Goal: Task Accomplishment & Management: Manage account settings

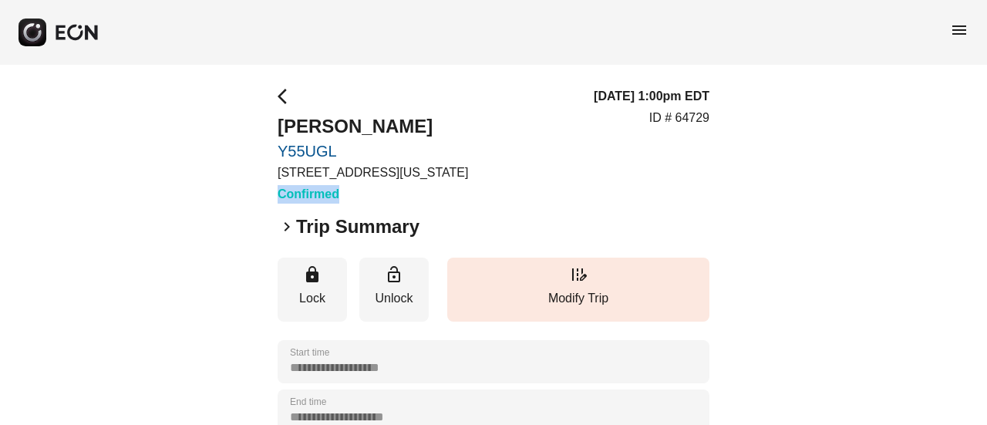
drag, startPoint x: 276, startPoint y: 187, endPoint x: 384, endPoint y: 186, distance: 107.9
click at [384, 186] on div "**********" at bounding box center [493, 417] width 987 height 704
click at [382, 193] on h3 "Confirmed" at bounding box center [372, 194] width 190 height 18
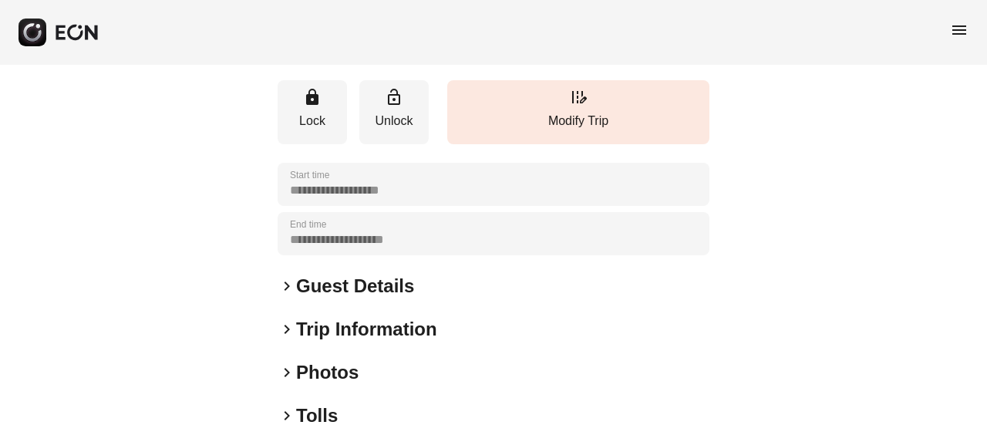
scroll to position [231, 0]
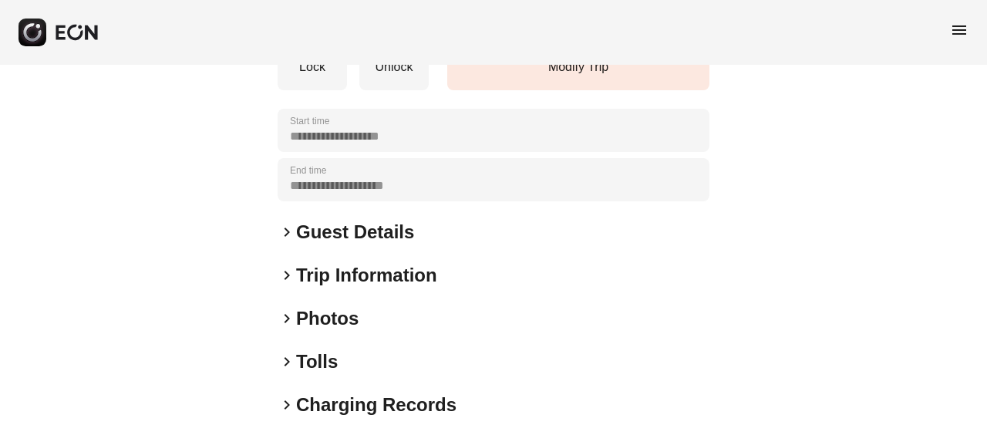
click at [381, 225] on h2 "Guest Details" at bounding box center [355, 232] width 118 height 25
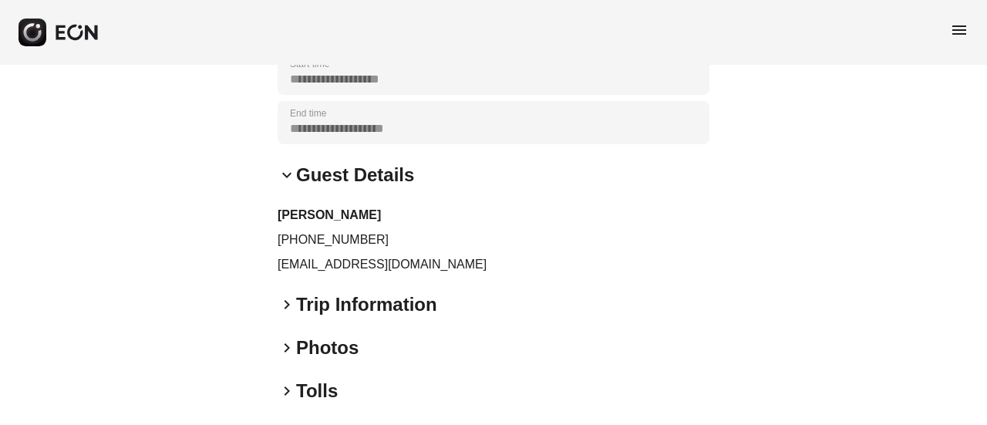
scroll to position [385, 0]
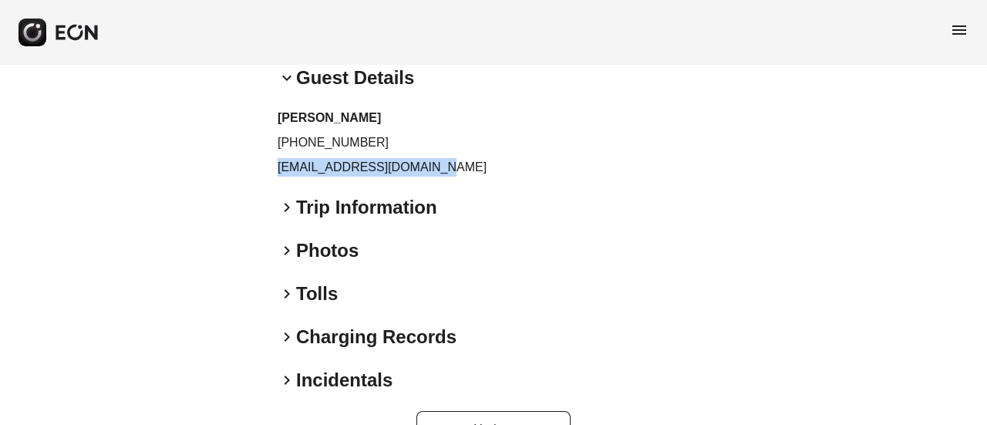
drag, startPoint x: 439, startPoint y: 161, endPoint x: 246, endPoint y: 162, distance: 193.5
click at [246, 162] on div "**********" at bounding box center [493, 74] width 987 height 791
copy p "[EMAIL_ADDRESS][DOMAIN_NAME]"
click at [302, 141] on p "[PHONE_NUMBER]" at bounding box center [493, 142] width 432 height 18
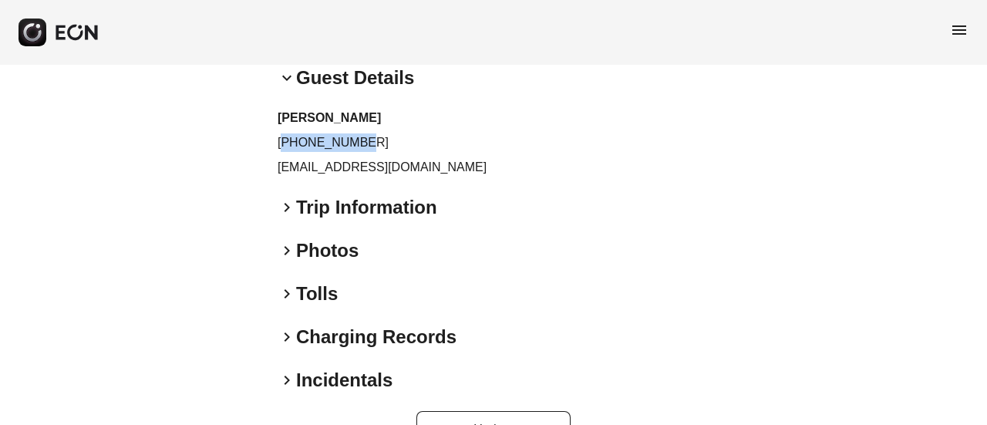
click at [302, 141] on p "[PHONE_NUMBER]" at bounding box center [493, 142] width 432 height 18
click at [281, 141] on p "[PHONE_NUMBER]" at bounding box center [493, 142] width 432 height 18
drag, startPoint x: 293, startPoint y: 146, endPoint x: 370, endPoint y: 139, distance: 77.5
click at [370, 139] on p "[PHONE_NUMBER]" at bounding box center [493, 142] width 432 height 18
copy p "9293329287"
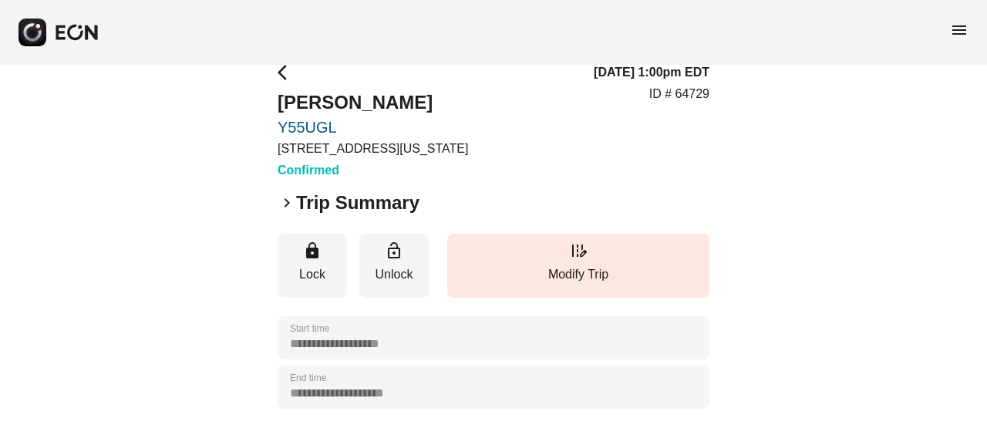
scroll to position [0, 0]
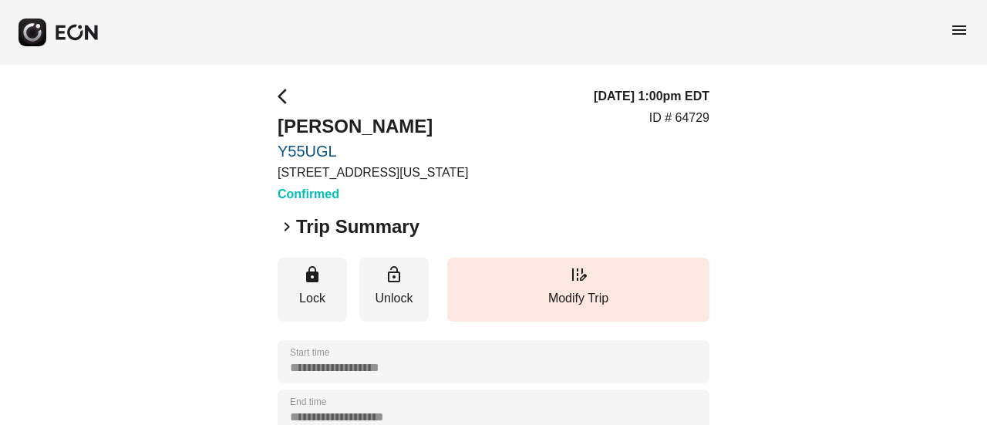
click at [54, 36] on icon "button" at bounding box center [76, 32] width 45 height 17
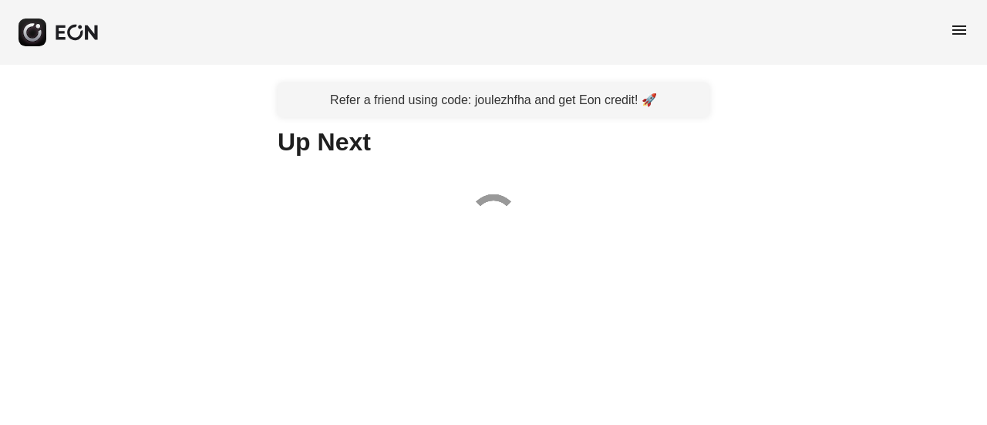
click at [958, 29] on span "menu" at bounding box center [959, 30] width 18 height 18
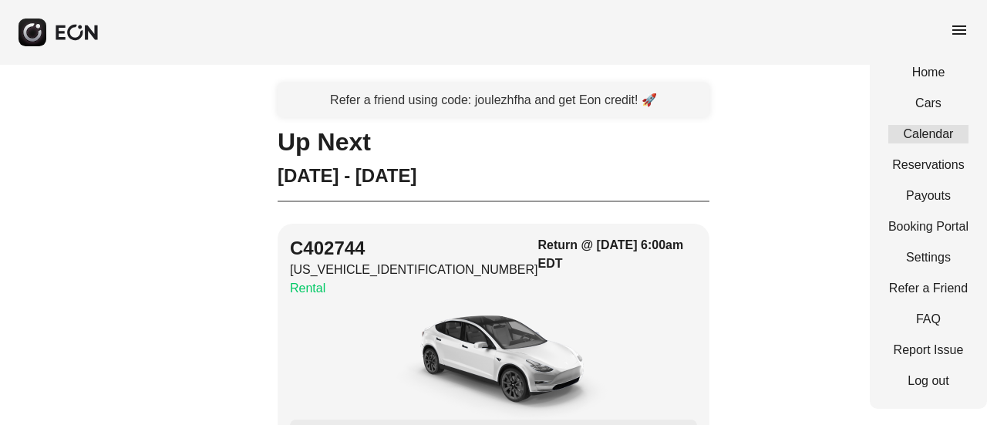
click at [940, 134] on link "Calendar" at bounding box center [928, 134] width 80 height 18
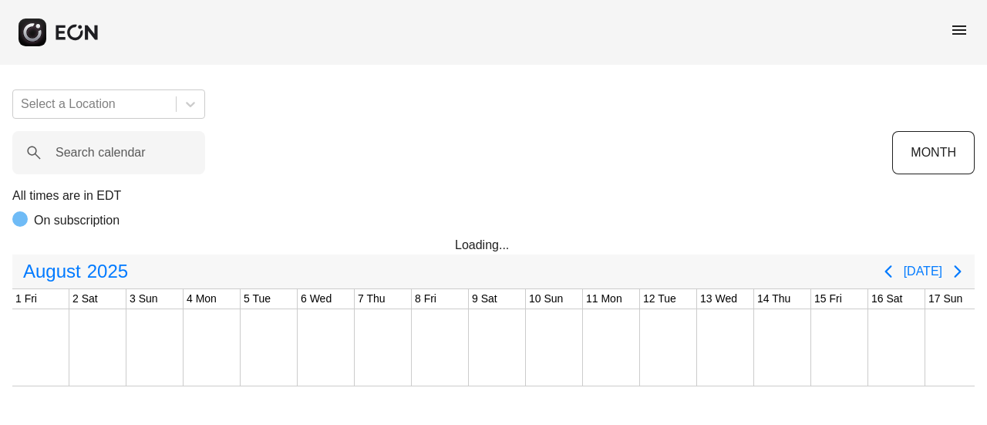
scroll to position [0, 805]
click at [66, 112] on div at bounding box center [94, 104] width 147 height 22
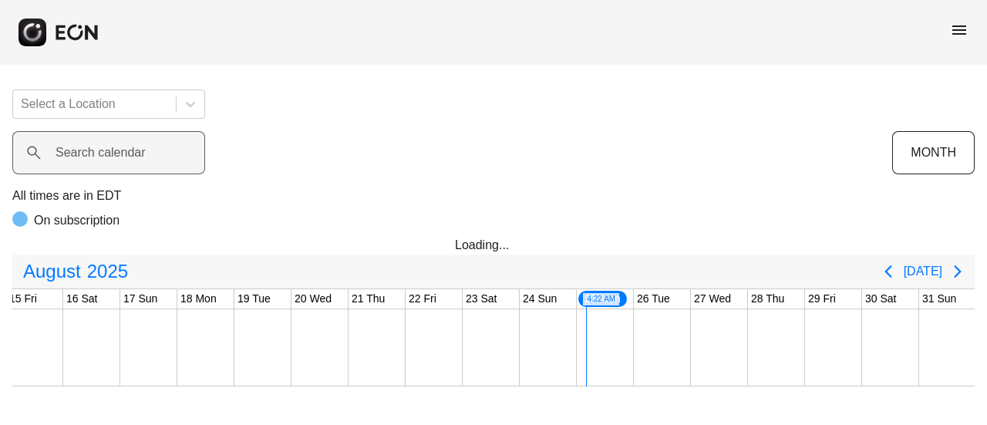
click at [240, 131] on div "Search calendar" at bounding box center [451, 152] width 879 height 43
click at [122, 159] on label "Search calendar" at bounding box center [100, 152] width 90 height 18
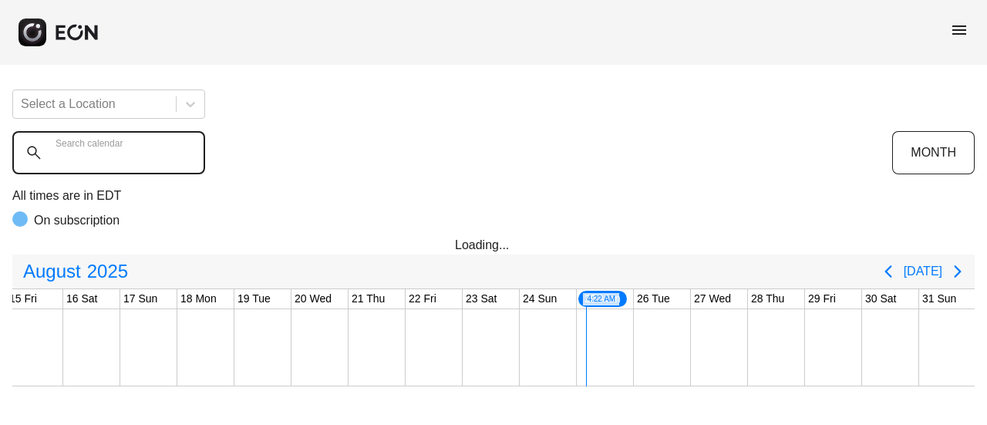
click at [122, 159] on calendar "Search calendar" at bounding box center [108, 152] width 193 height 43
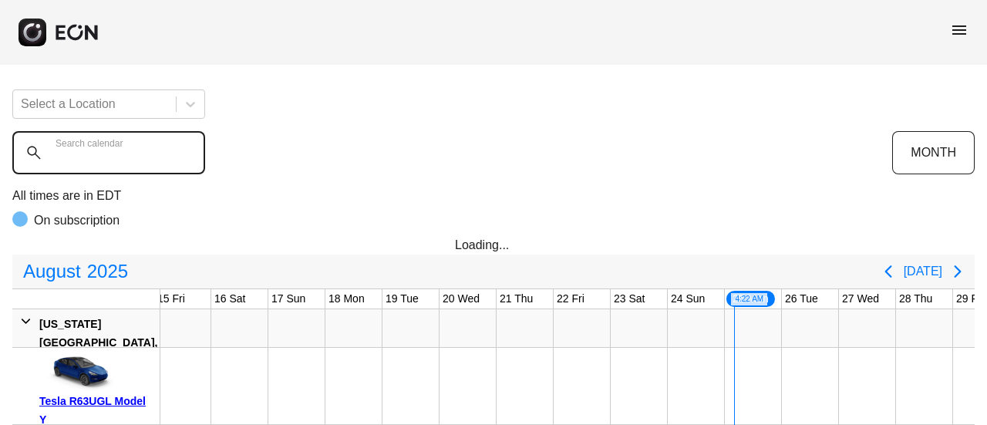
paste calendar "******"
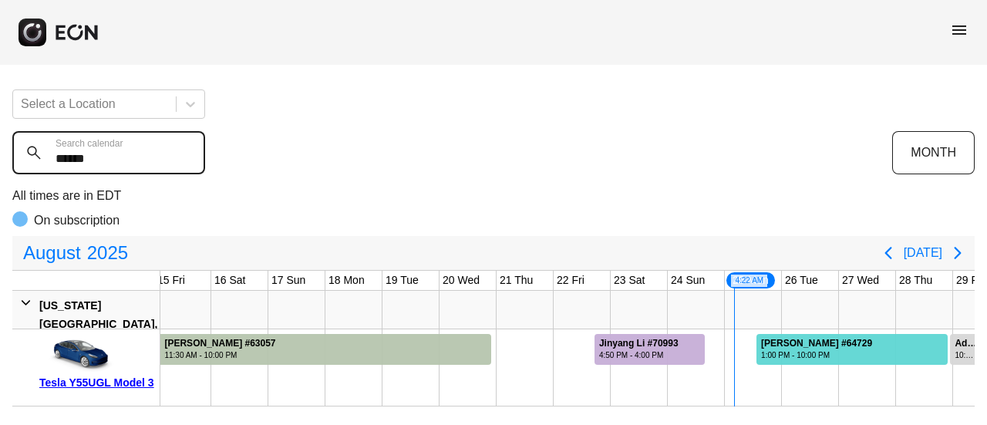
type calendar "******"
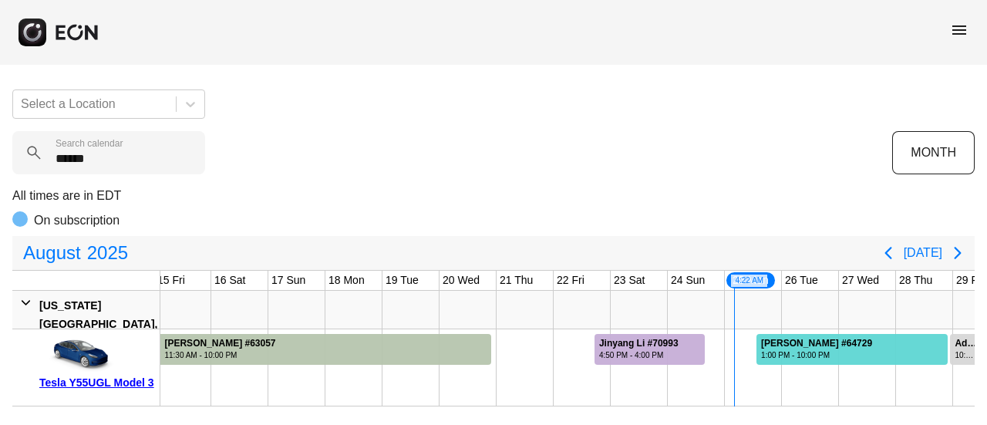
click at [775, 358] on div "1:00 PM - 10:00 PM" at bounding box center [816, 355] width 111 height 12
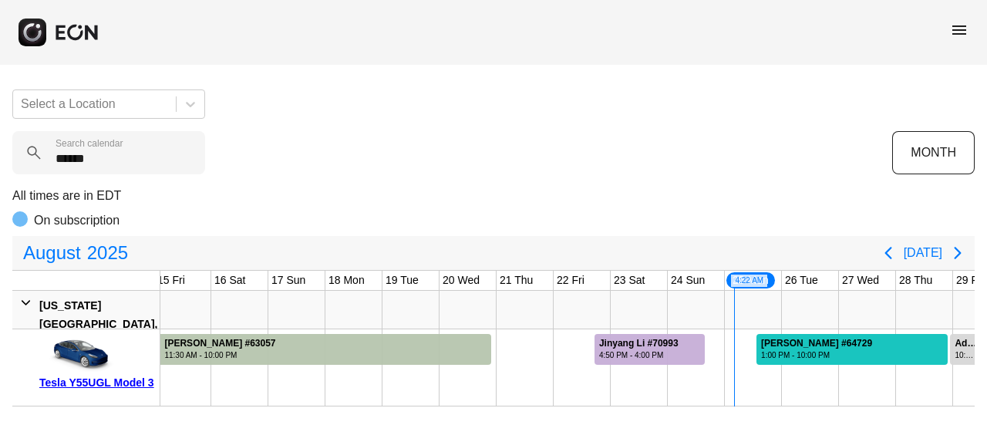
click at [775, 358] on div "1:00 PM - 10:00 PM" at bounding box center [816, 355] width 111 height 12
click at [797, 351] on div "1:00 PM - 10:00 PM" at bounding box center [816, 355] width 111 height 12
drag, startPoint x: 840, startPoint y: 361, endPoint x: 384, endPoint y: 119, distance: 516.5
click at [386, 119] on div "Select a Location ****** Search calendar MONTH All times are in EDT On subscrip…" at bounding box center [493, 241] width 987 height 329
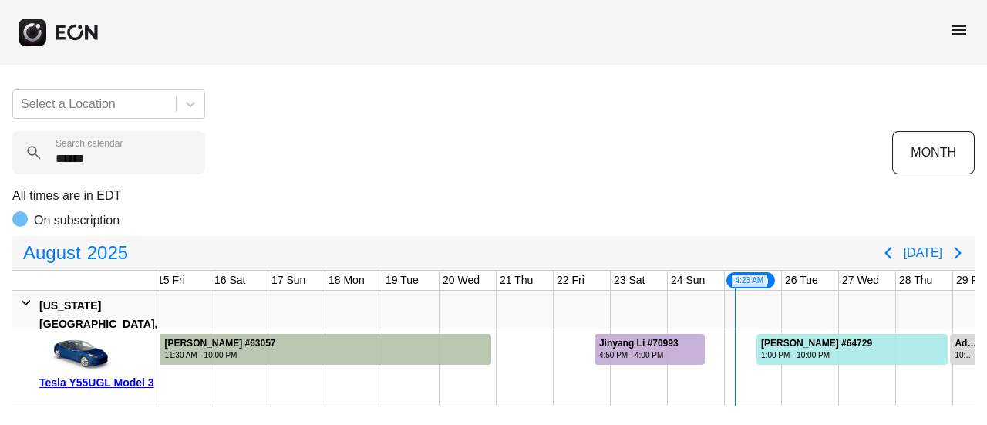
click at [79, 35] on icon "button" at bounding box center [76, 32] width 45 height 17
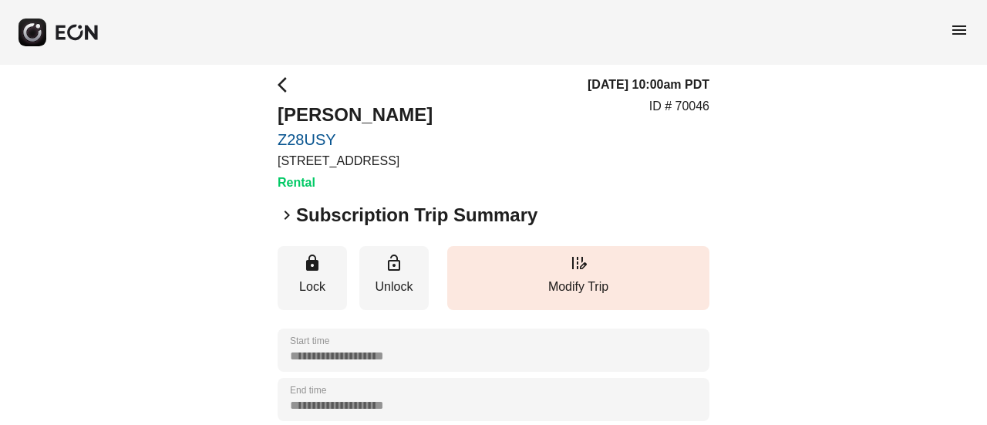
scroll to position [231, 0]
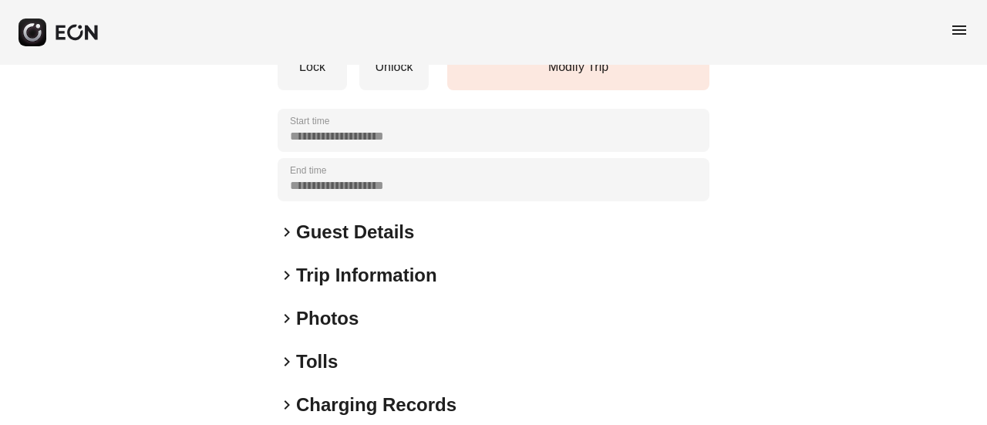
click at [309, 311] on h2 "Photos" at bounding box center [327, 318] width 62 height 25
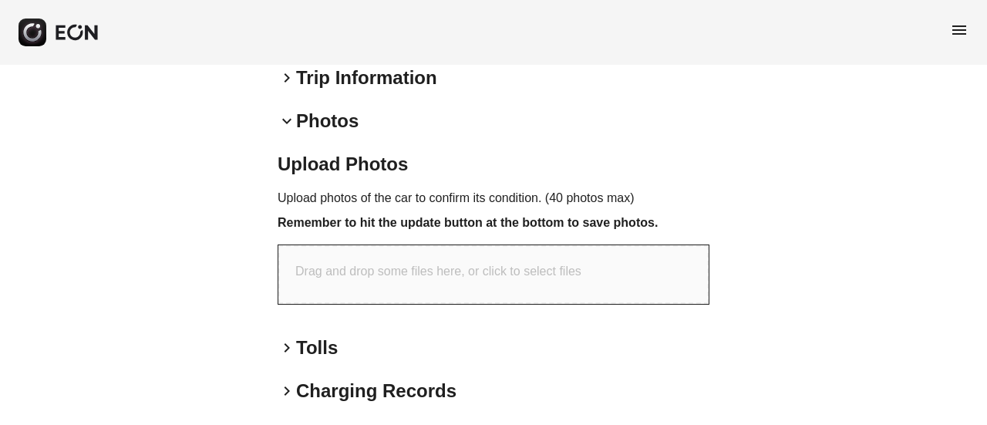
scroll to position [462, 0]
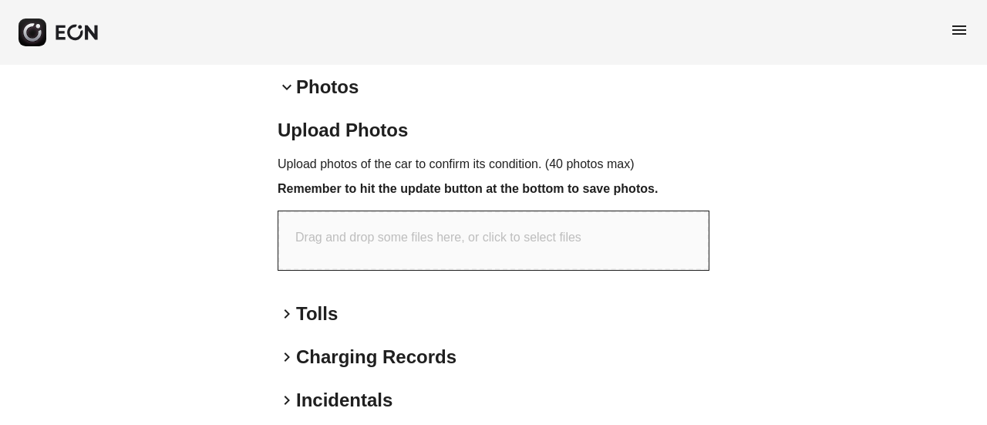
click at [347, 242] on p "Drag and drop some files here, or click to select files" at bounding box center [438, 237] width 286 height 18
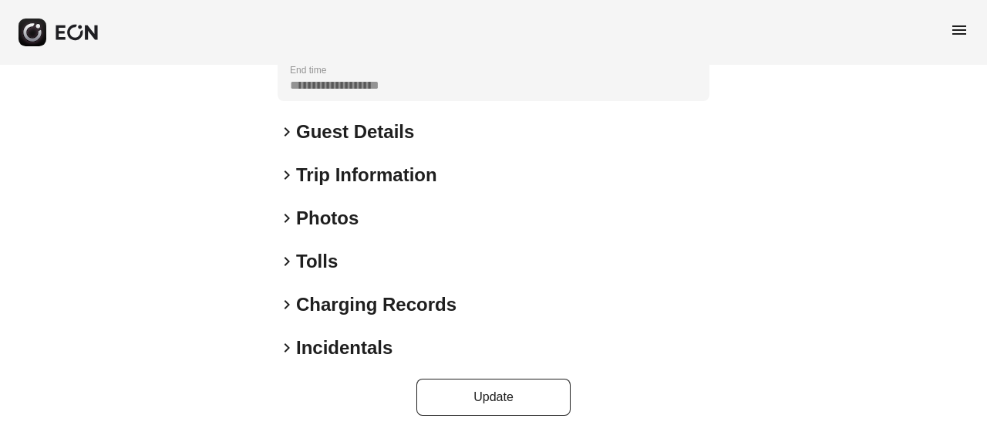
scroll to position [344, 0]
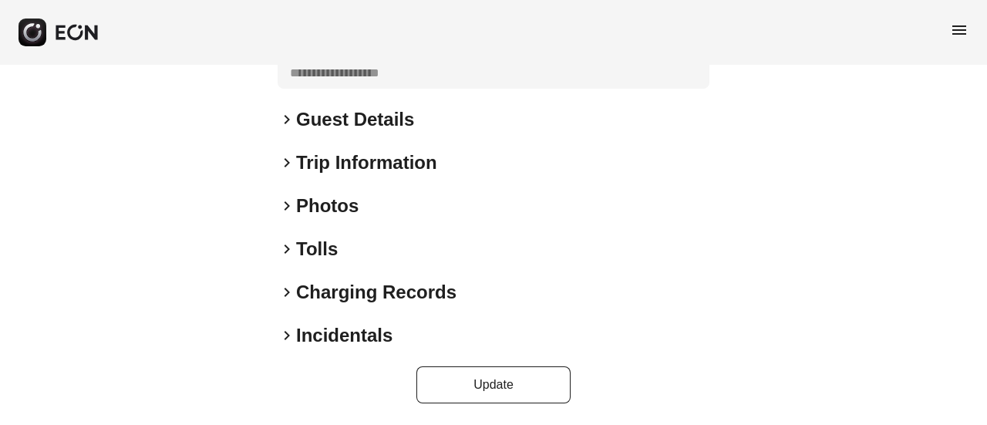
click at [298, 209] on h2 "Photos" at bounding box center [327, 205] width 62 height 25
